Goal: Task Accomplishment & Management: Complete application form

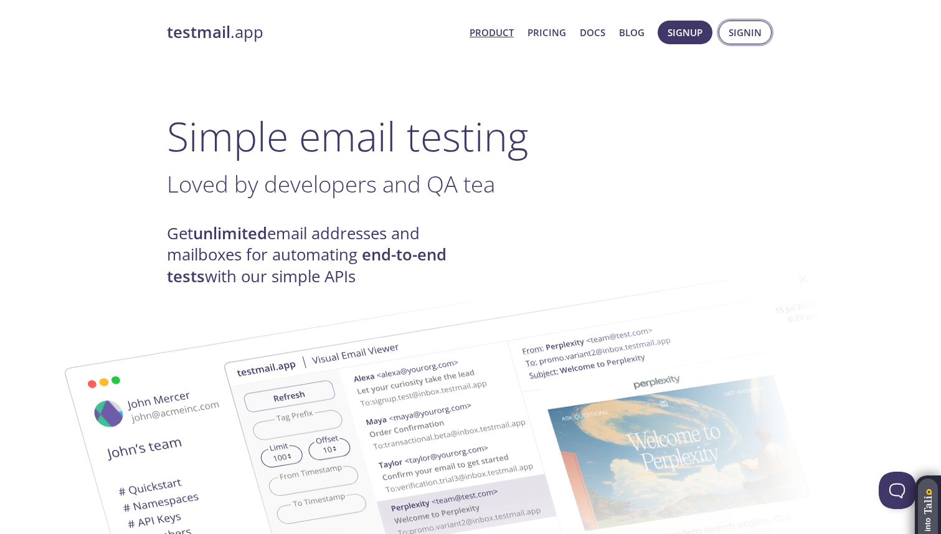
click at [744, 33] on span "Signin" at bounding box center [745, 32] width 33 height 16
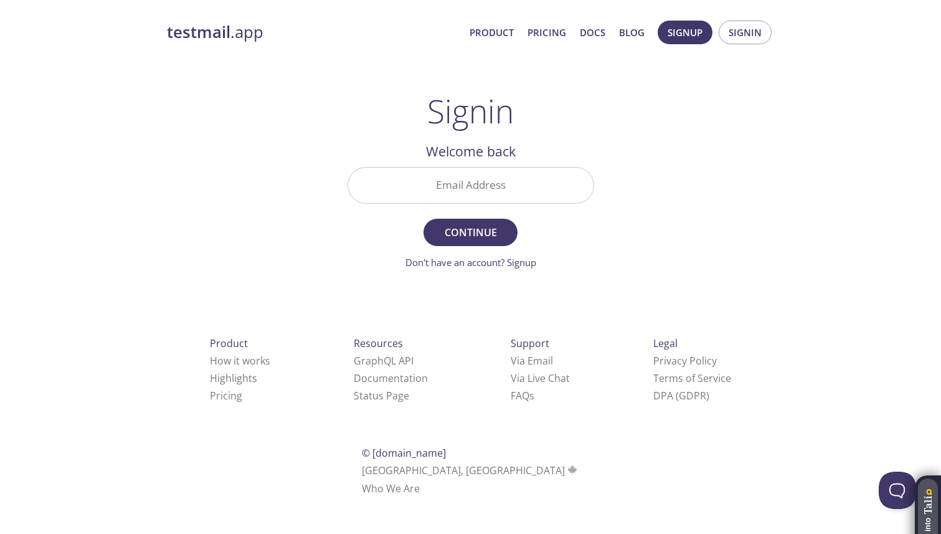
click at [464, 174] on input "Email Address" at bounding box center [470, 186] width 245 height 36
click at [668, 158] on div "testmail .app Product Pricing Docs Blog Signup Signin Signin Welcome back Email…" at bounding box center [471, 272] width 638 height 520
click at [478, 179] on input "Email Address" at bounding box center [470, 186] width 245 height 36
type input "~"
paste input "[PERSON_NAME][EMAIL_ADDRESS]"
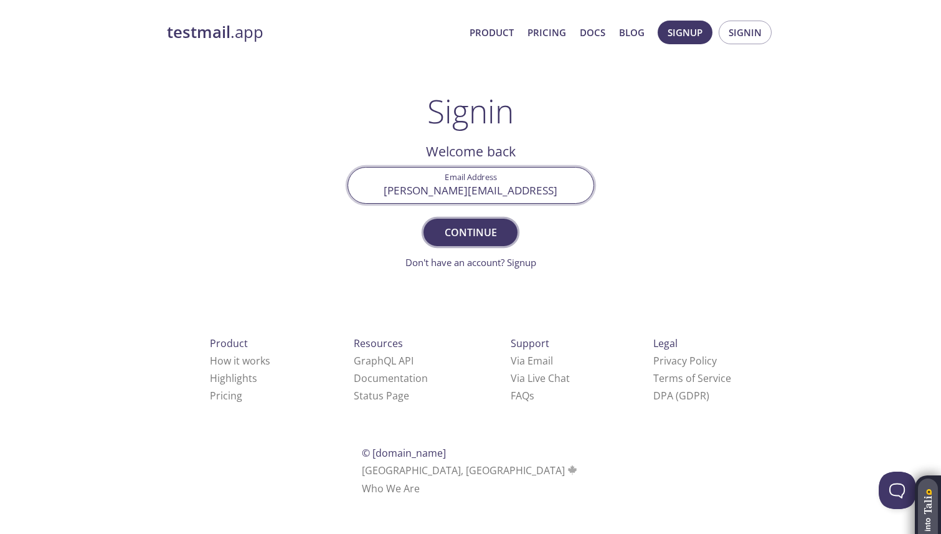
type input "[PERSON_NAME][EMAIL_ADDRESS]"
click at [484, 227] on span "Continue" at bounding box center [470, 232] width 66 height 17
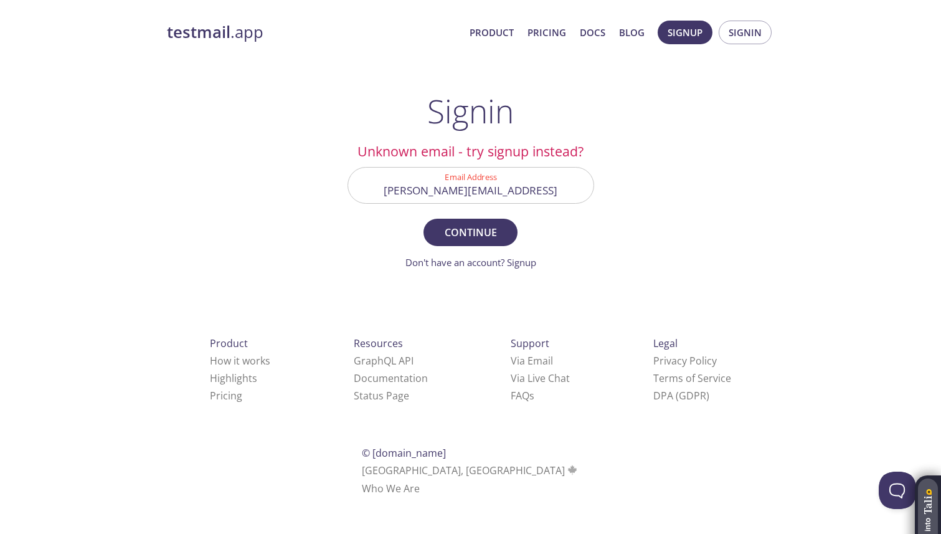
click at [695, 207] on div "testmail .app Product Pricing Docs Blog Signup Signin Signin Unknown email - tr…" at bounding box center [471, 272] width 638 height 520
click at [523, 265] on link "Don't have an account? Signup" at bounding box center [471, 262] width 131 height 12
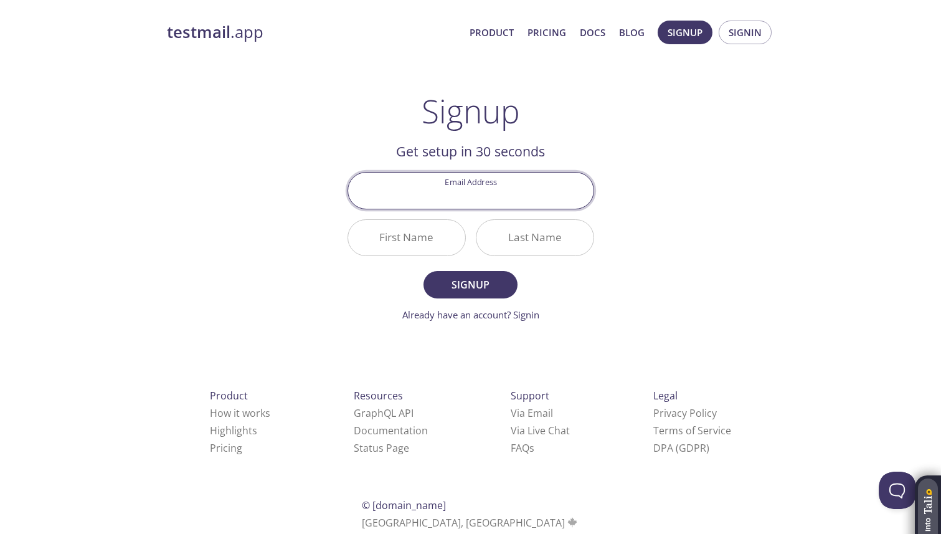
click at [663, 202] on div "testmail .app Product Pricing Docs Blog Signup Signin Signup Get setup in 30 se…" at bounding box center [471, 298] width 638 height 572
